Goal: Information Seeking & Learning: Learn about a topic

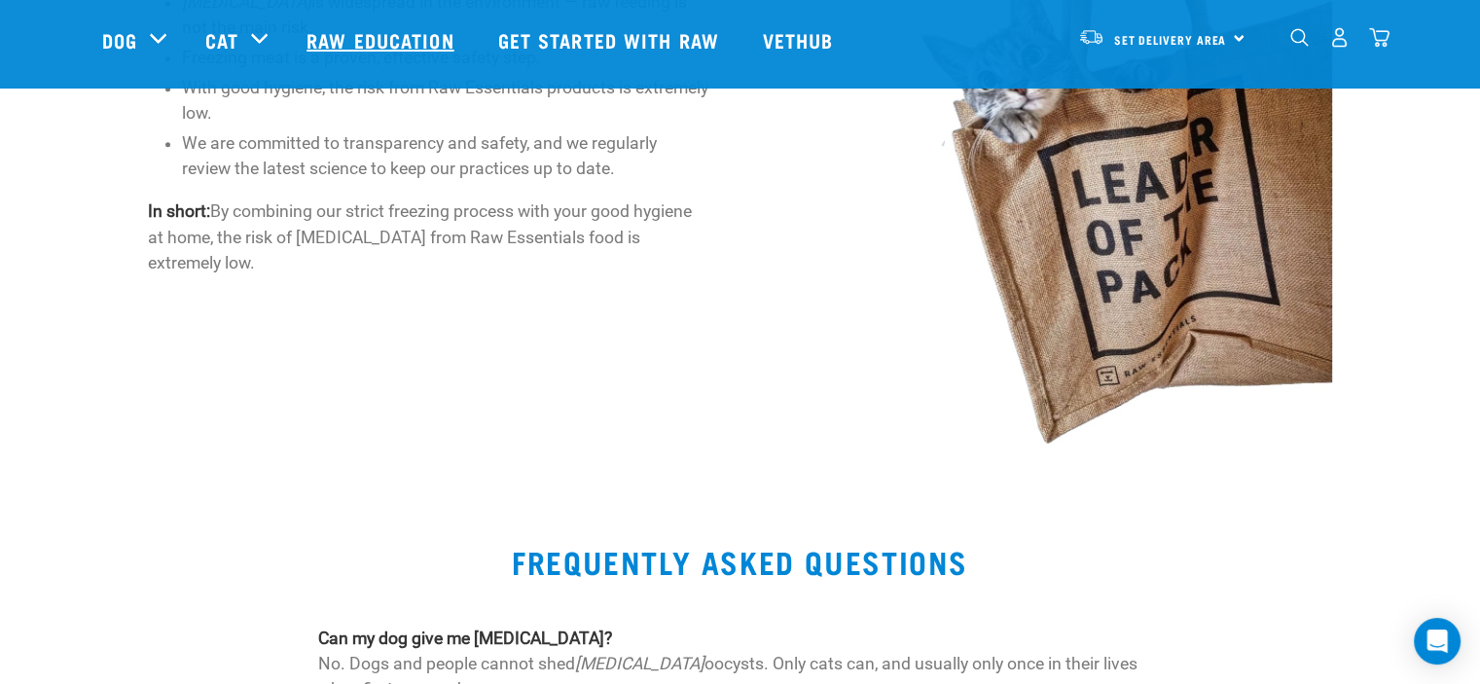
click at [402, 43] on link "Raw Education" at bounding box center [382, 40] width 191 height 78
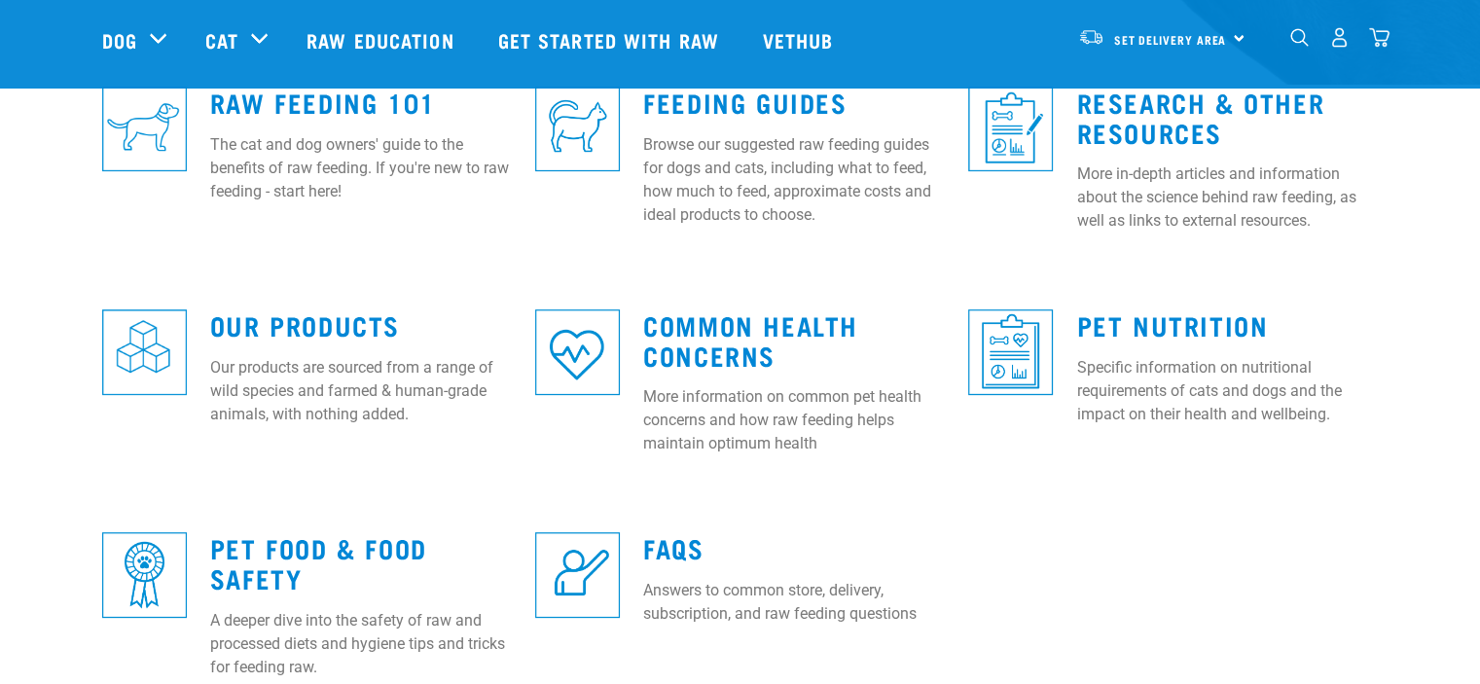
scroll to position [584, 0]
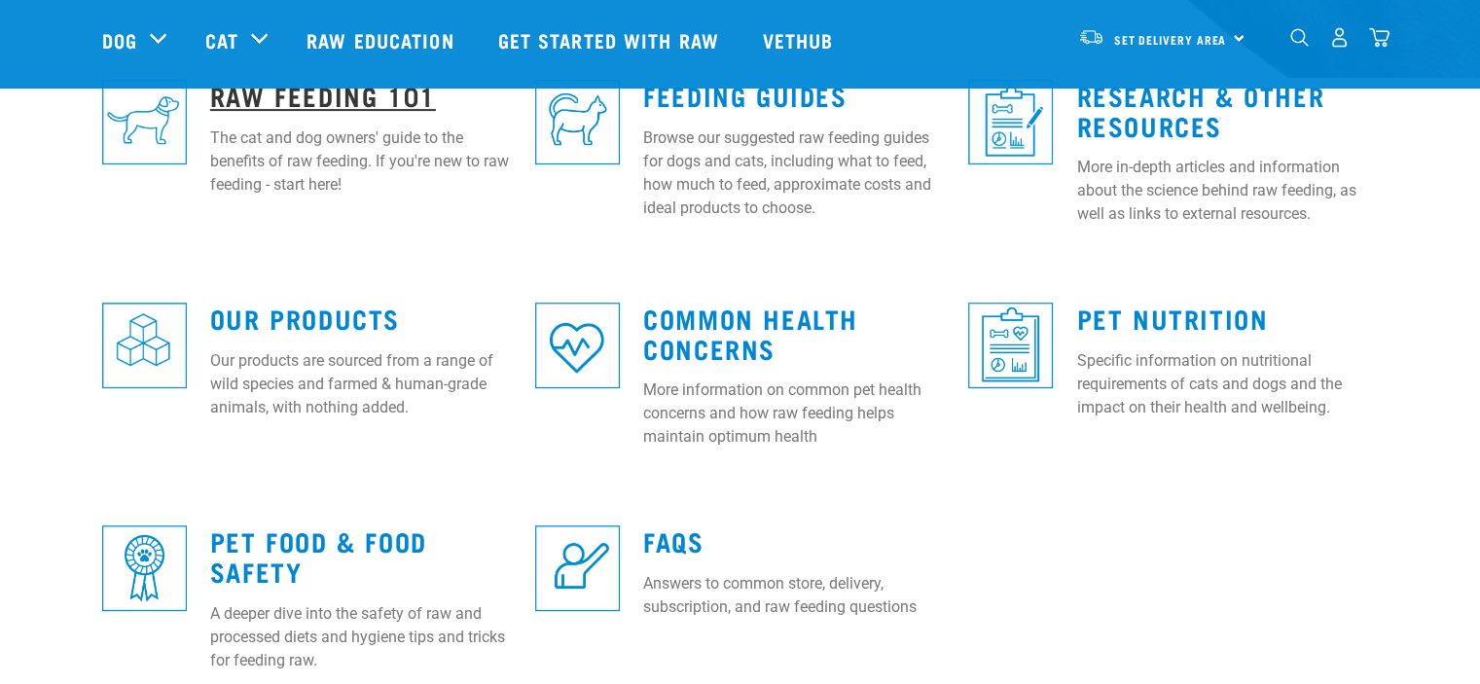
click at [339, 102] on link "Raw Feeding 101" at bounding box center [323, 95] width 226 height 15
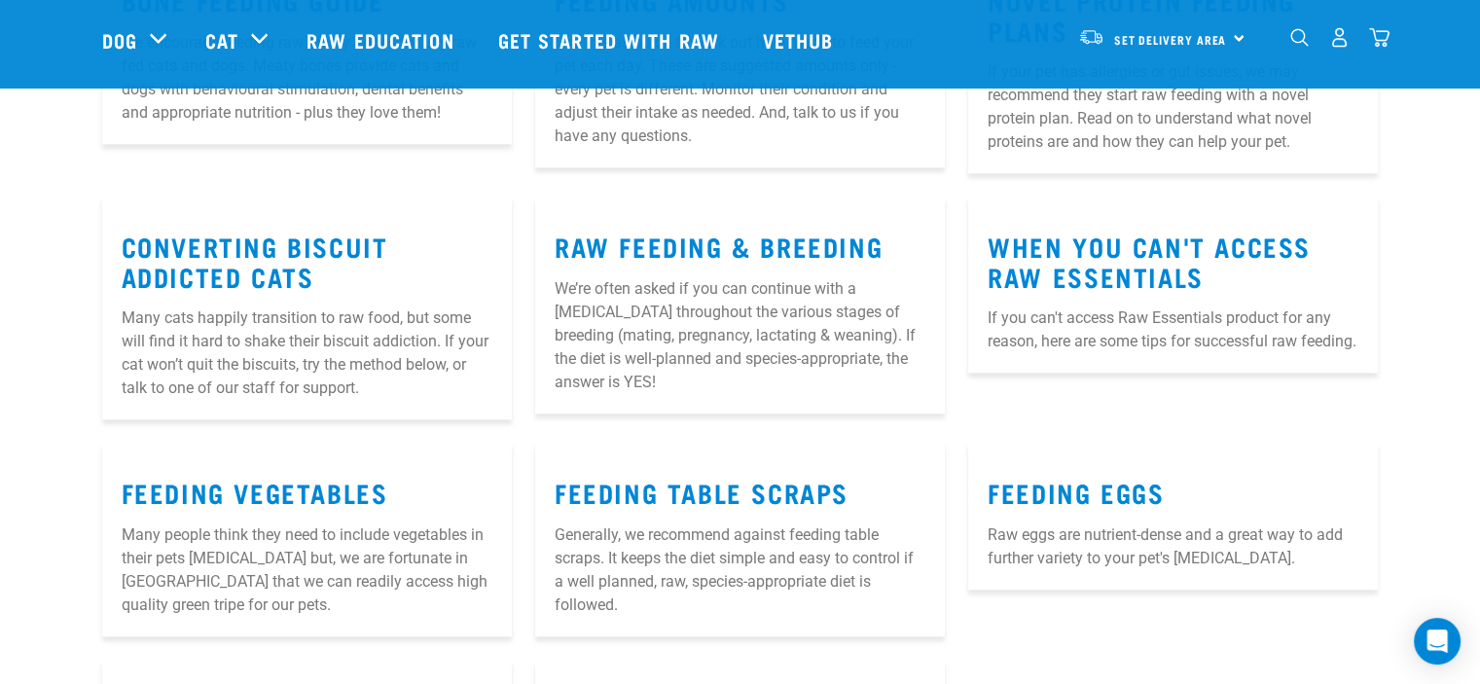
scroll to position [2336, 0]
